Goal: Transaction & Acquisition: Purchase product/service

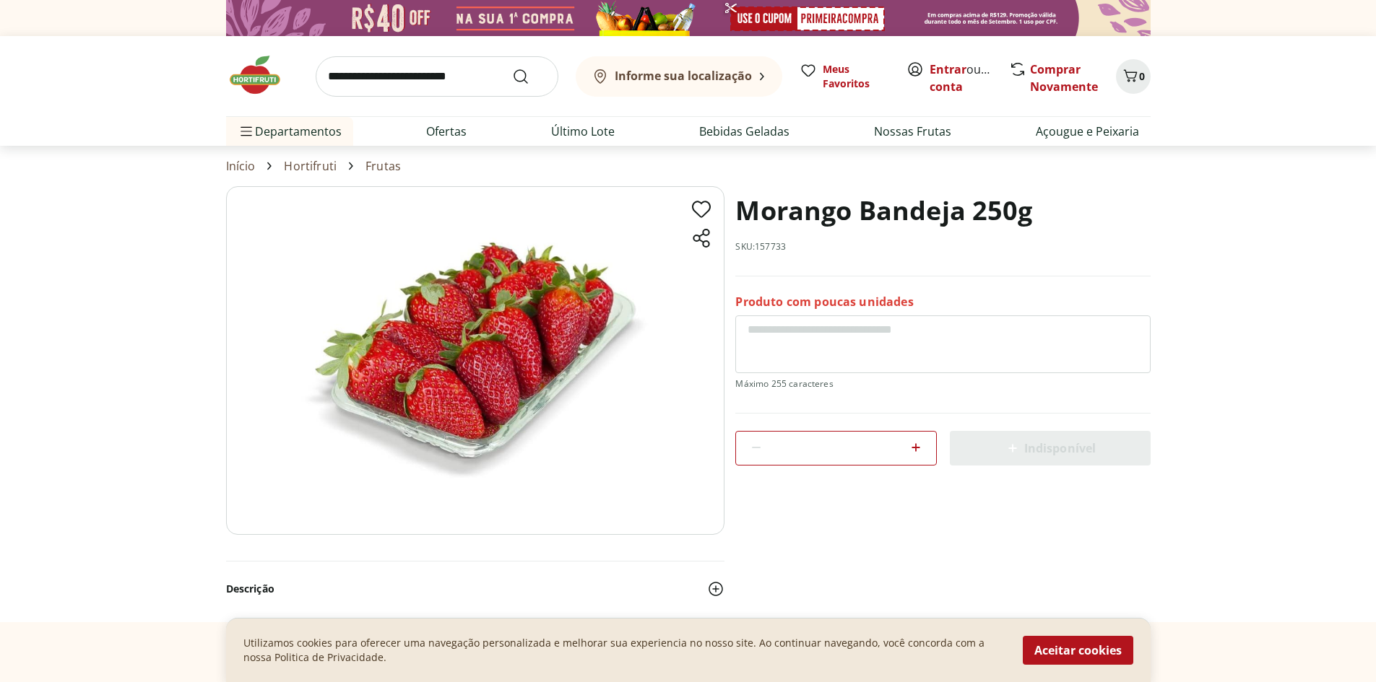
click at [910, 450] on icon at bounding box center [915, 447] width 17 height 17
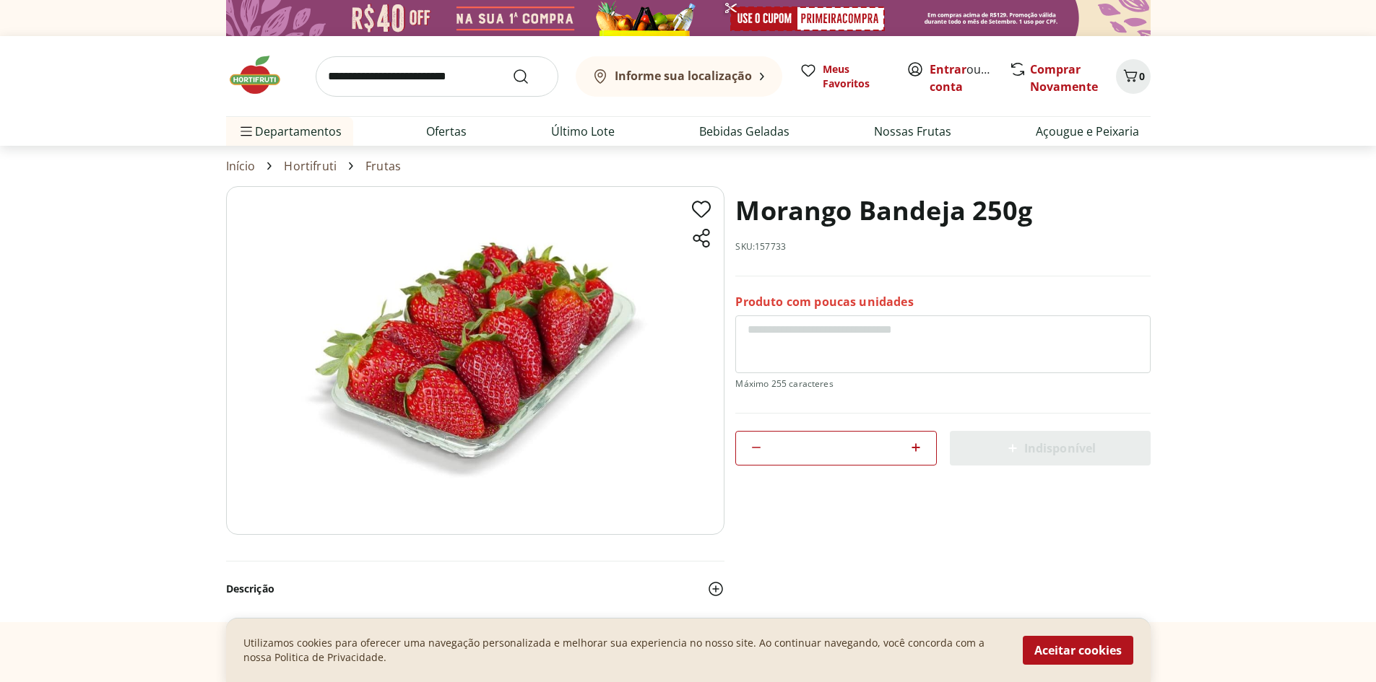
click at [910, 450] on icon at bounding box center [915, 447] width 17 height 17
click at [907, 450] on icon at bounding box center [915, 447] width 17 height 17
type input "*"
click at [900, 451] on input "*" at bounding box center [836, 448] width 130 height 16
